Goal: Task Accomplishment & Management: Manage account settings

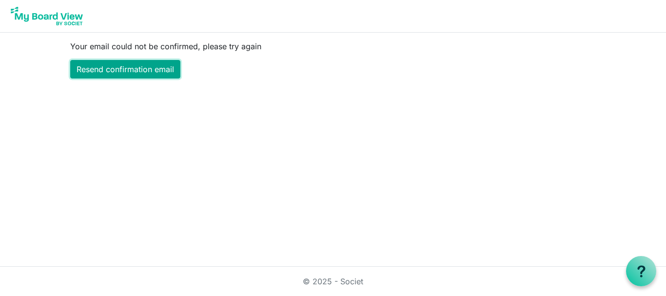
click at [123, 64] on link "Resend confirmation email" at bounding box center [125, 69] width 110 height 19
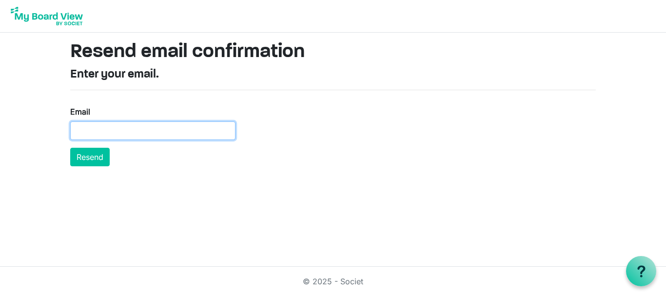
click at [78, 122] on input "Email" at bounding box center [152, 130] width 165 height 19
type input "paulbiddington@xtra.co.nz"
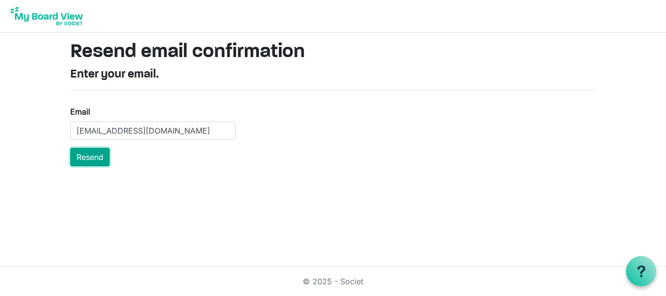
click at [99, 156] on button "Resend" at bounding box center [89, 157] width 39 height 19
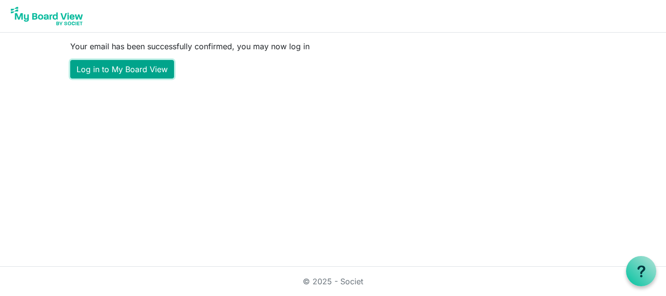
click at [125, 67] on link "Log in to My Board View" at bounding box center [122, 69] width 104 height 19
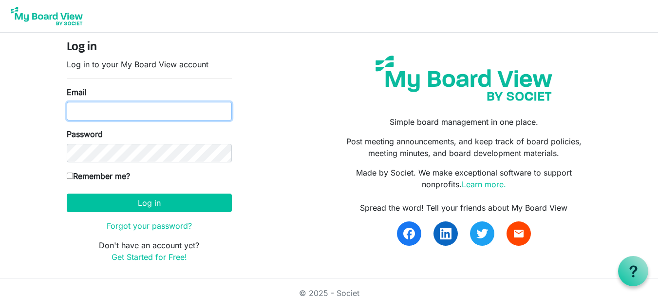
type input "paulbiddington@xtra.co.nz"
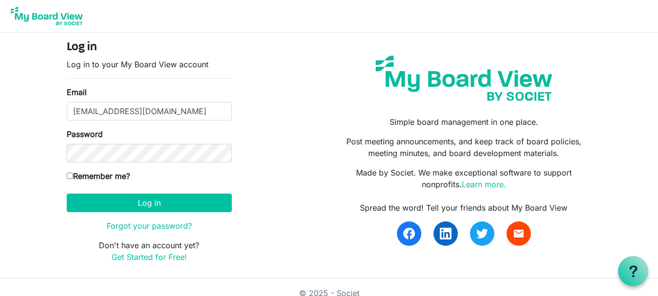
click at [71, 175] on input "Remember me?" at bounding box center [70, 176] width 6 height 6
checkbox input "true"
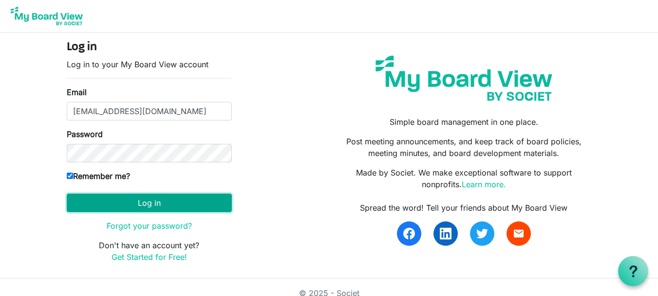
click at [157, 197] on button "Log in" at bounding box center [149, 202] width 165 height 19
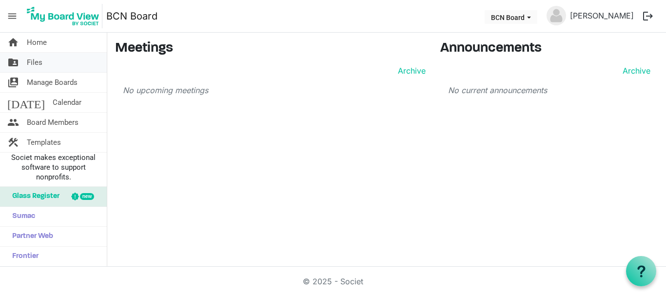
click at [38, 60] on span "Files" at bounding box center [35, 62] width 16 height 19
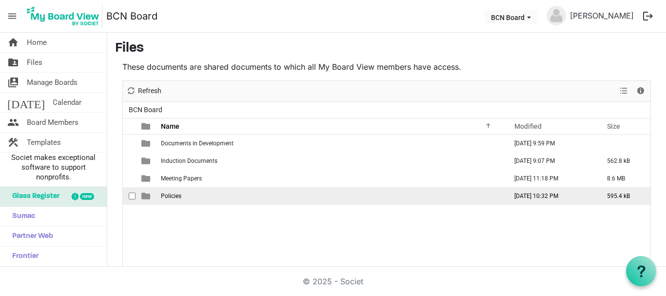
click at [177, 196] on span "Policies" at bounding box center [171, 196] width 20 height 7
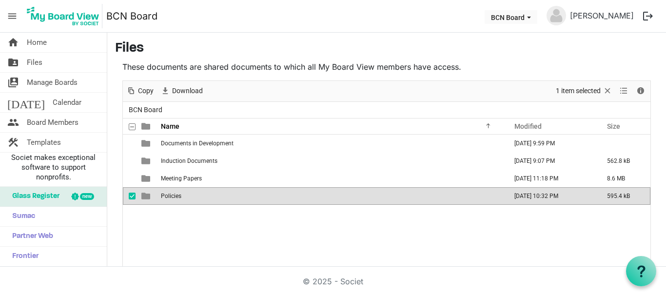
click at [177, 196] on span "Policies" at bounding box center [171, 196] width 20 height 7
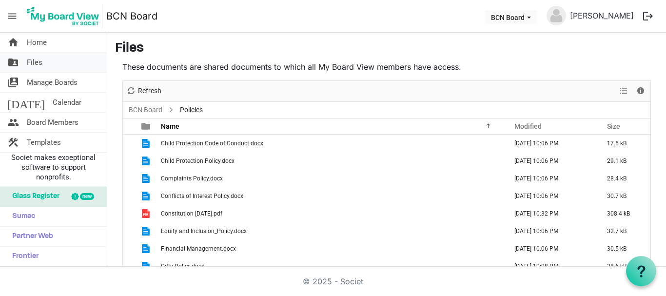
click at [43, 61] on link "folder_shared Files" at bounding box center [53, 62] width 107 height 19
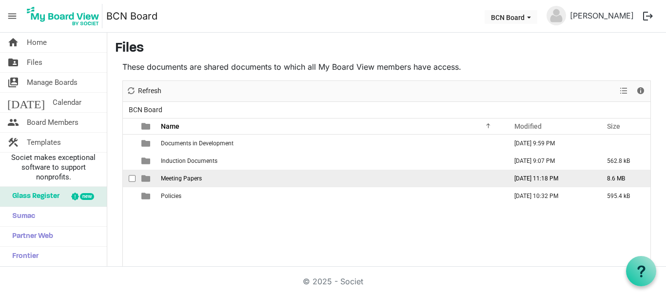
click at [180, 176] on span "Meeting Papers" at bounding box center [181, 178] width 41 height 7
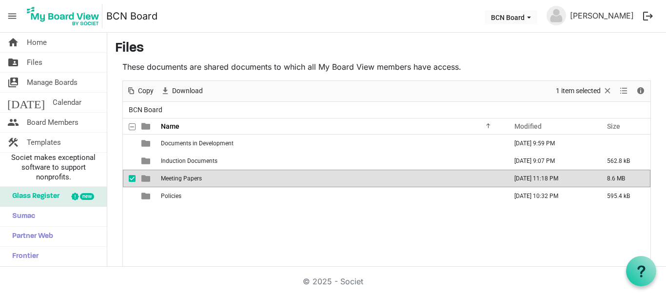
click at [180, 176] on span "Meeting Papers" at bounding box center [181, 178] width 41 height 7
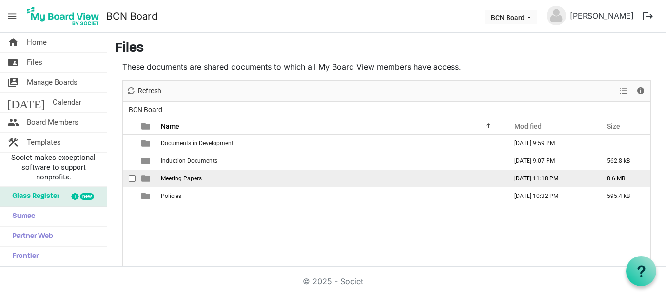
click at [180, 176] on span "Meeting Papers" at bounding box center [181, 178] width 41 height 7
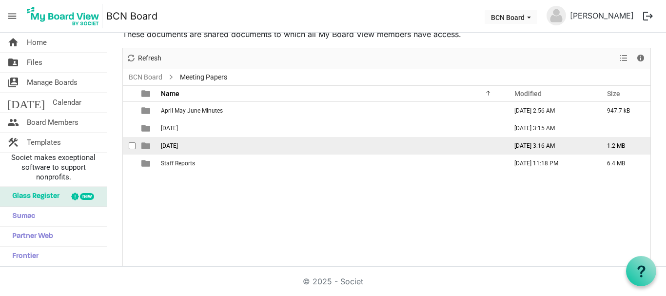
click at [172, 146] on span "October 25" at bounding box center [169, 145] width 17 height 7
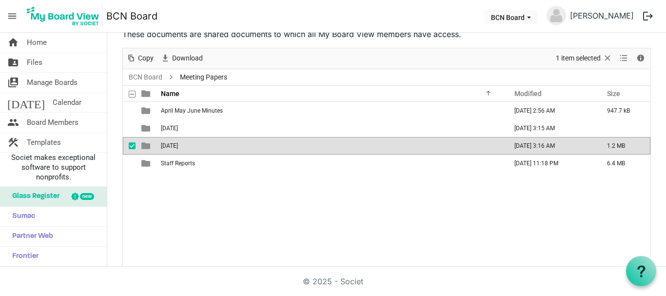
click at [131, 146] on span "checkbox" at bounding box center [132, 145] width 7 height 7
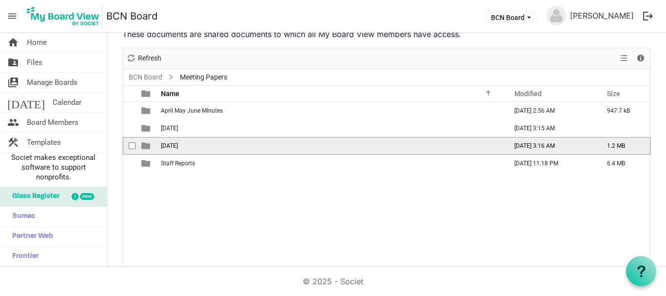
click at [145, 146] on span "is template cell column header type" at bounding box center [145, 145] width 9 height 9
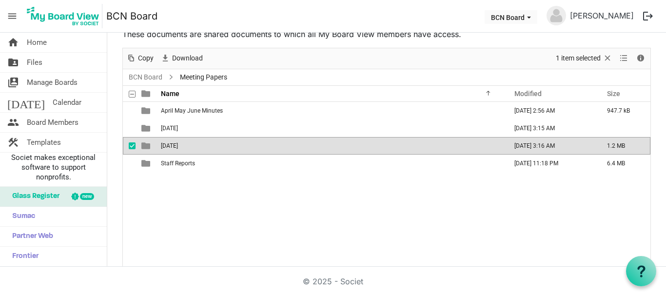
click at [145, 144] on span "is template cell column header type" at bounding box center [145, 145] width 9 height 9
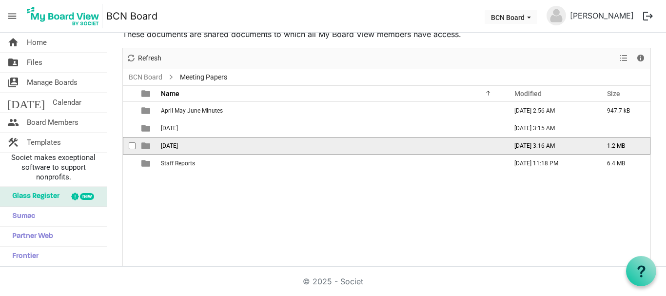
click at [145, 144] on span "is template cell column header type" at bounding box center [145, 145] width 9 height 9
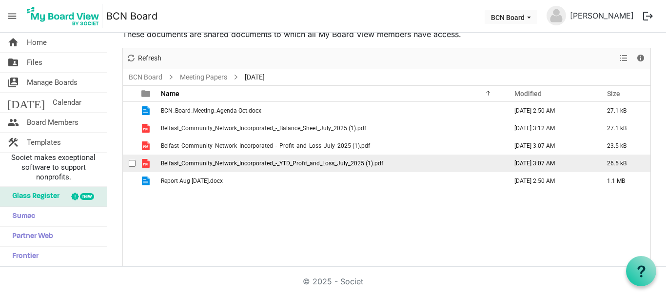
click at [205, 162] on span "Belfast_Community_Network_Incorporated_-_YTD_Profit_and_Loss_July_2025 (1).pdf" at bounding box center [272, 163] width 222 height 7
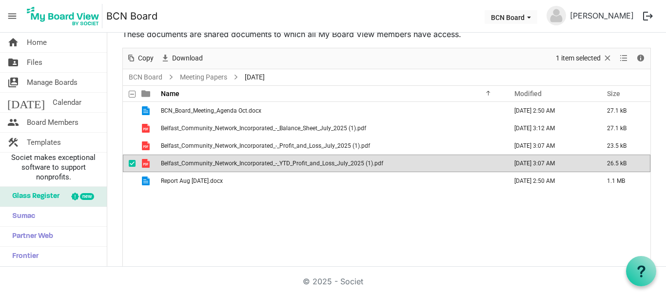
click at [196, 163] on span "Belfast_Community_Network_Incorporated_-_YTD_Profit_and_Loss_July_2025 (1).pdf" at bounding box center [272, 163] width 222 height 7
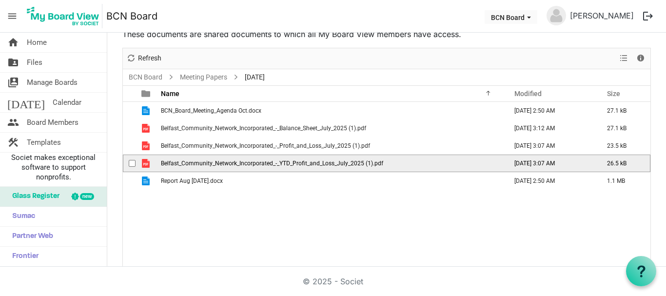
click at [196, 163] on span "Belfast_Community_Network_Incorporated_-_YTD_Profit_and_Loss_July_2025 (1).pdf" at bounding box center [272, 163] width 222 height 7
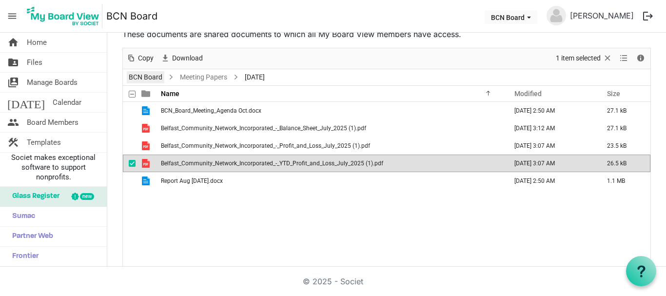
click at [142, 76] on link "BCN Board" at bounding box center [146, 77] width 38 height 12
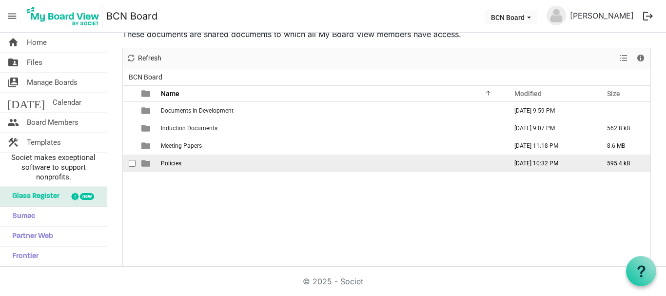
click at [134, 162] on span "checkbox" at bounding box center [132, 163] width 7 height 7
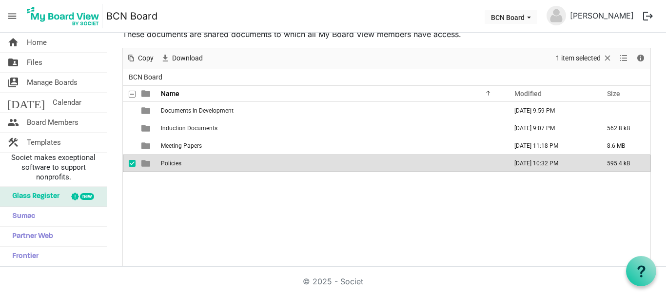
click at [172, 162] on span "Policies" at bounding box center [171, 163] width 20 height 7
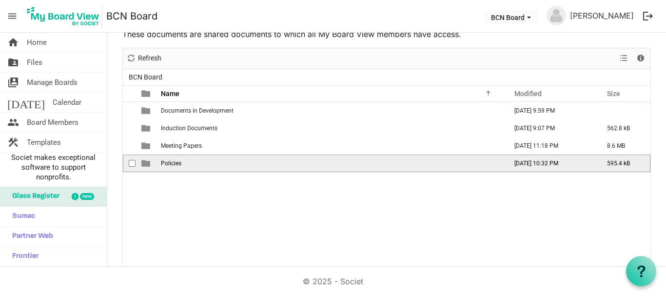
click at [172, 162] on span "Policies" at bounding box center [171, 163] width 20 height 7
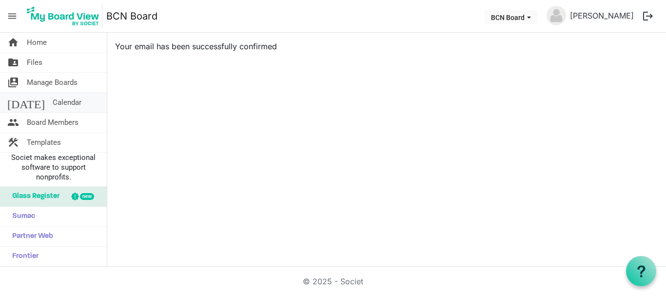
click at [53, 99] on span "Calendar" at bounding box center [67, 102] width 29 height 19
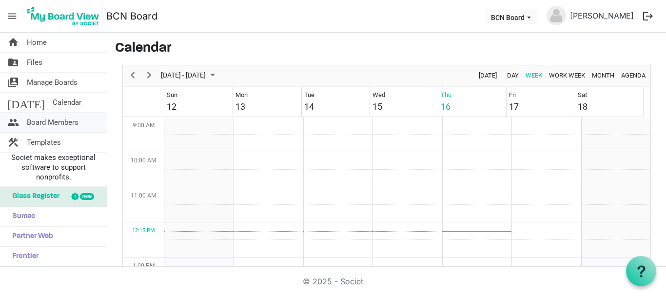
click at [52, 118] on span "Board Members" at bounding box center [53, 122] width 52 height 19
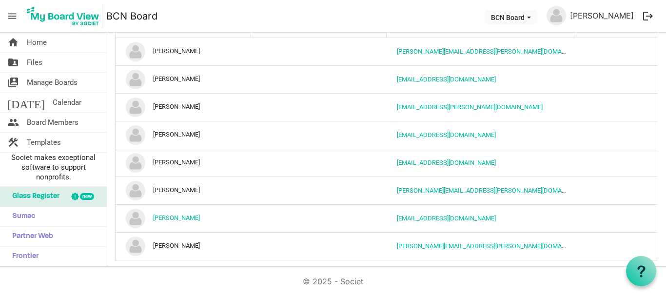
scroll to position [58, 0]
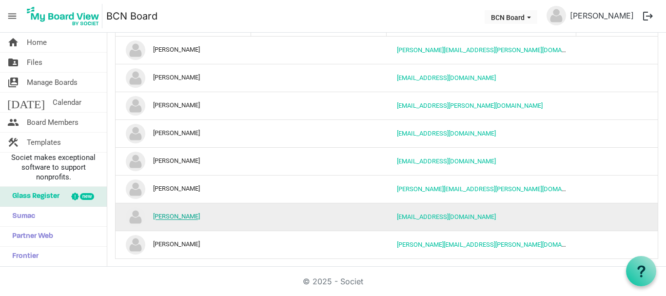
click at [177, 215] on link "[PERSON_NAME]" at bounding box center [176, 216] width 47 height 7
